Goal: Task Accomplishment & Management: Use online tool/utility

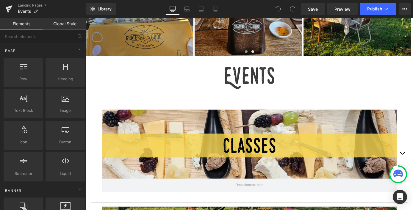
scroll to position [167, 0]
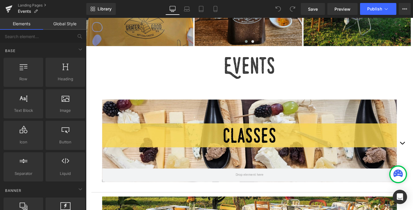
click at [413, 155] on div at bounding box center [266, 153] width 325 height 91
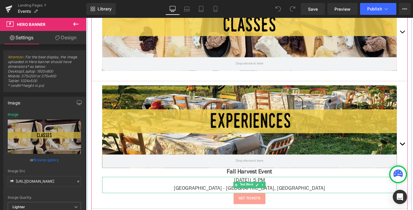
scroll to position [196, 0]
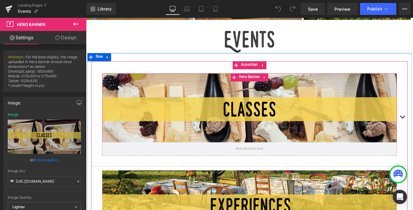
click at [413, 121] on div at bounding box center [266, 124] width 325 height 91
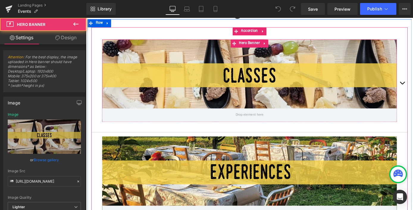
scroll to position [275, 0]
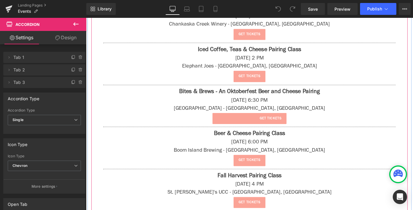
scroll to position [420, 0]
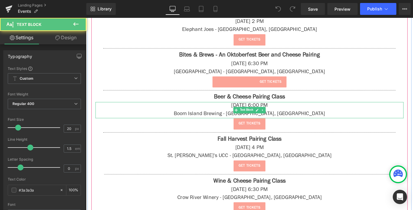
click at [277, 114] on p "[DATE] 6:00 PM" at bounding box center [267, 115] width 340 height 9
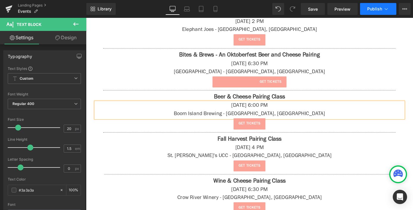
click at [373, 6] on button "Publish" at bounding box center [378, 9] width 36 height 12
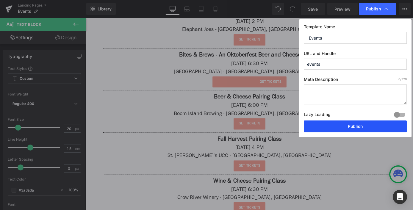
click at [367, 126] on button "Publish" at bounding box center [355, 127] width 103 height 12
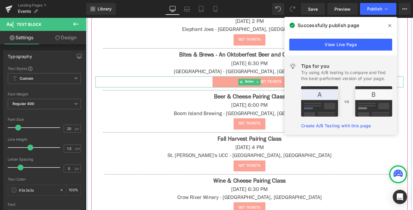
click at [390, 25] on icon at bounding box center [390, 25] width 3 height 3
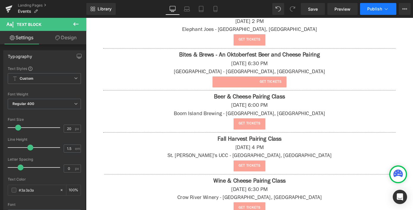
click at [375, 4] on button "Publish" at bounding box center [378, 9] width 36 height 12
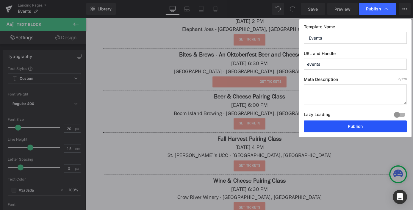
click at [372, 123] on button "Publish" at bounding box center [355, 127] width 103 height 12
